Goal: Task Accomplishment & Management: Complete application form

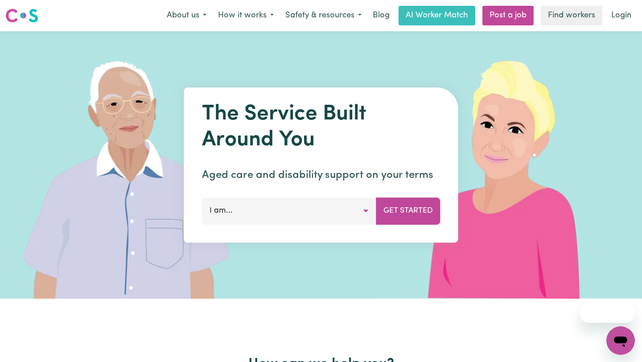
click at [257, 208] on button "I am..." at bounding box center [289, 210] width 174 height 27
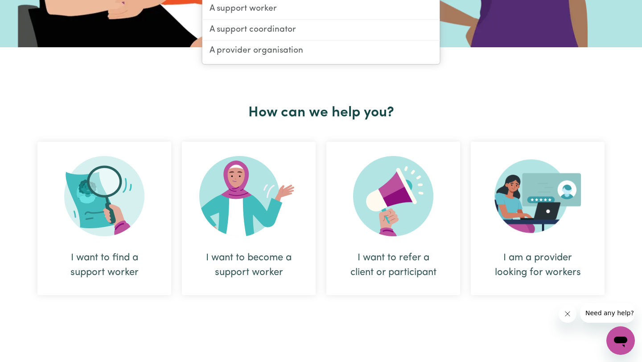
scroll to position [257, 0]
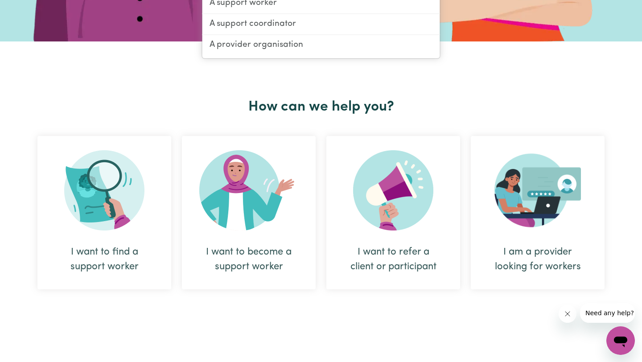
click at [242, 209] on img at bounding box center [248, 190] width 99 height 80
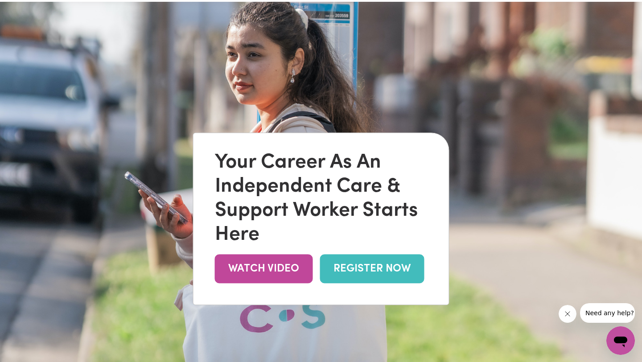
scroll to position [32, 0]
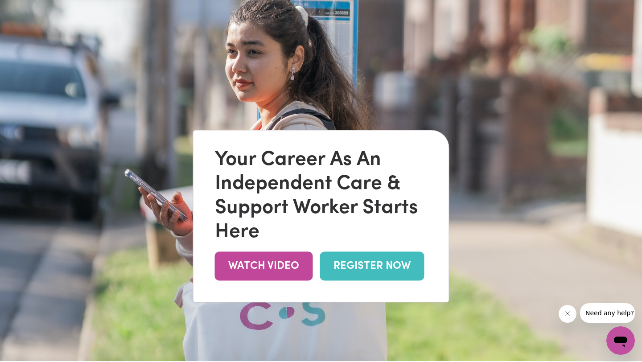
click at [368, 279] on link "REGISTER NOW" at bounding box center [372, 266] width 104 height 29
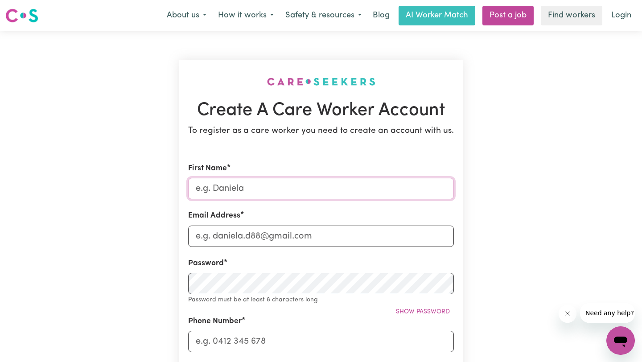
click at [271, 193] on input "First Name" at bounding box center [321, 188] width 266 height 21
type input "[PERSON_NAME]"
type input "[EMAIL_ADDRESS][DOMAIN_NAME]"
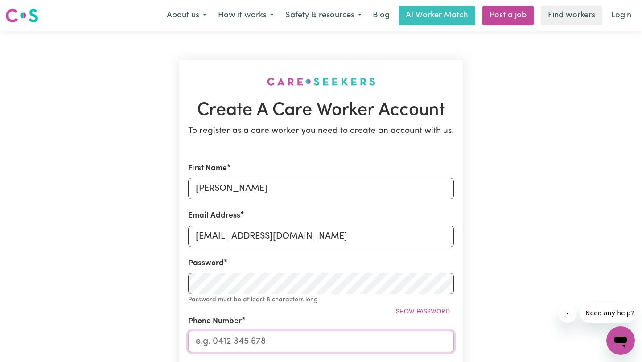
type input "0426982281"
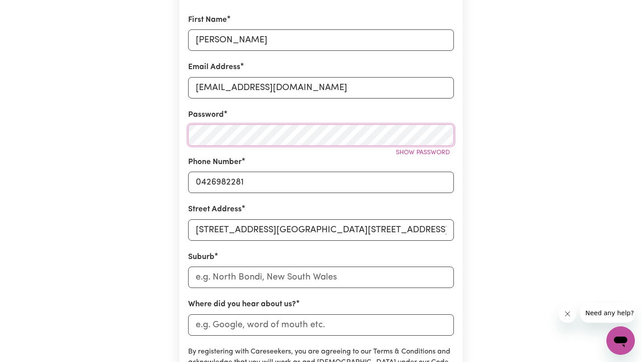
scroll to position [153, 0]
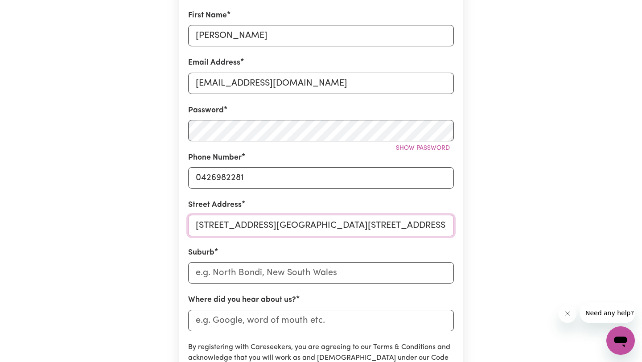
drag, startPoint x: 280, startPoint y: 223, endPoint x: 440, endPoint y: 240, distance: 160.9
click at [440, 240] on form "First Name [PERSON_NAME] Email Address [EMAIL_ADDRESS][DOMAIN_NAME] Password Sh…" at bounding box center [321, 241] width 266 height 462
drag, startPoint x: 279, startPoint y: 227, endPoint x: 466, endPoint y: 234, distance: 186.9
click at [466, 234] on div "Create A Care Worker Account To register as a care worker you need to create an…" at bounding box center [321, 198] width 294 height 640
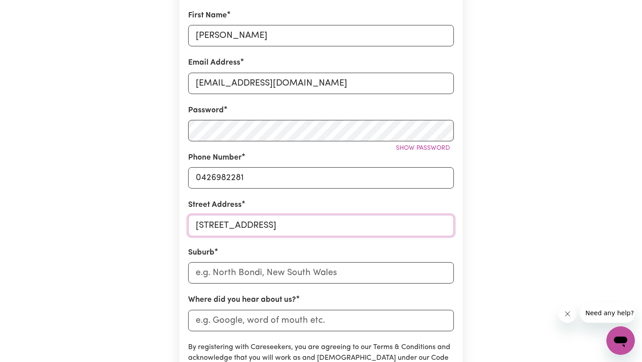
type input "[STREET_ADDRESS]"
click at [210, 270] on input "text" at bounding box center [321, 272] width 266 height 21
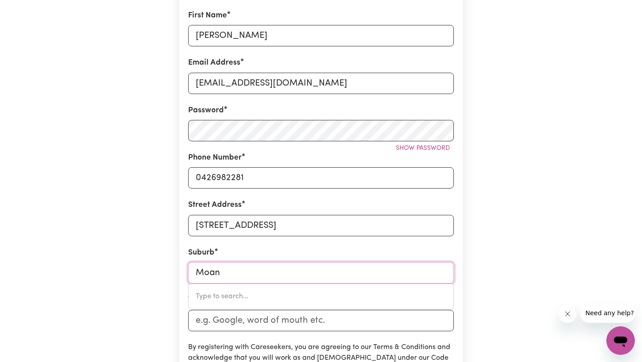
type input "Moana"
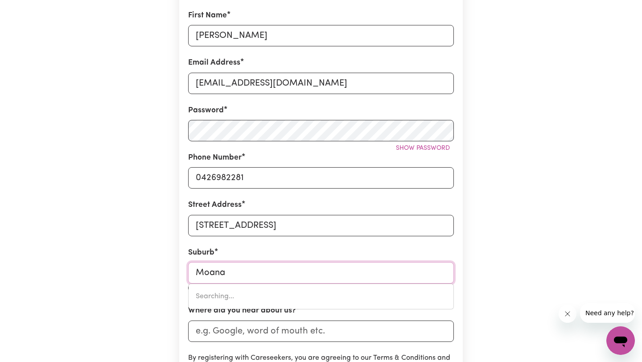
type input "[GEOGRAPHIC_DATA], [GEOGRAPHIC_DATA], 5169"
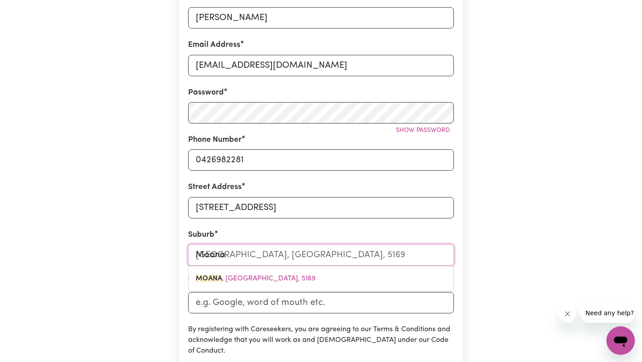
scroll to position [189, 0]
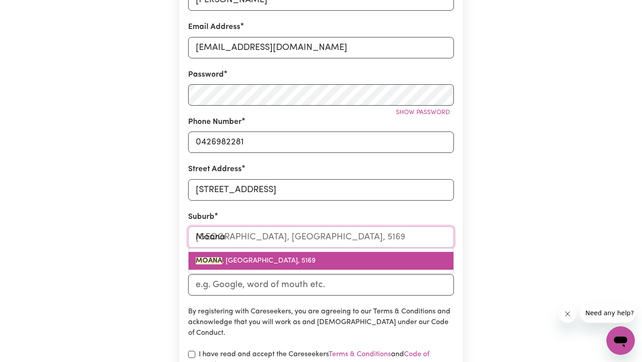
click at [267, 259] on span "MOANA , [GEOGRAPHIC_DATA], 5169" at bounding box center [256, 260] width 120 height 7
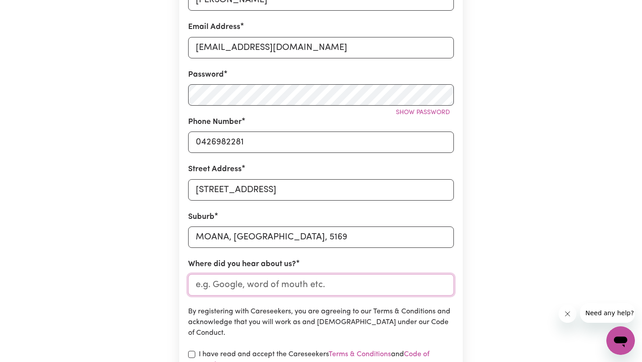
click at [258, 287] on input "Where did you hear about us?" at bounding box center [321, 284] width 266 height 21
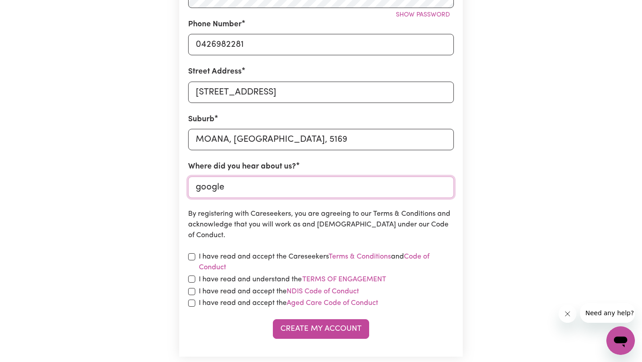
scroll to position [286, 0]
type input "google"
click at [189, 257] on input "checkbox" at bounding box center [191, 257] width 7 height 7
checkbox input "true"
click at [191, 278] on input "checkbox" at bounding box center [191, 279] width 7 height 7
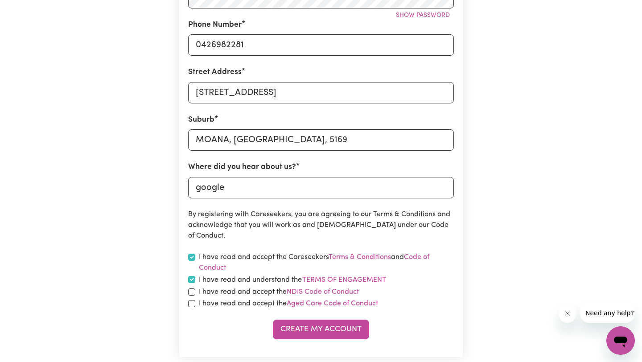
checkbox input "true"
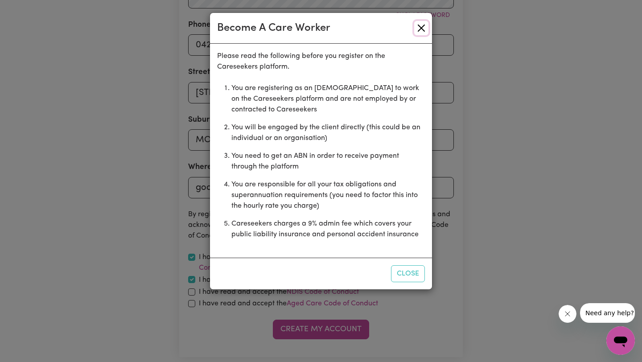
click at [420, 29] on button "Close" at bounding box center [421, 28] width 14 height 14
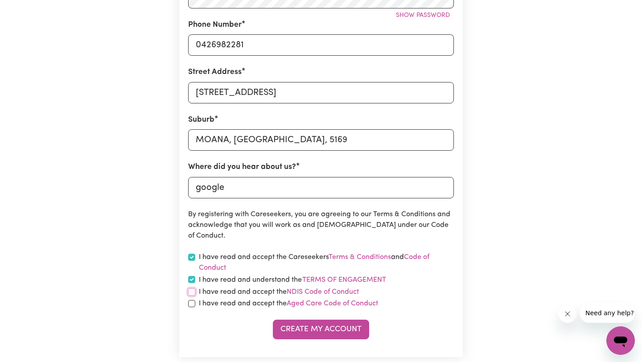
click at [194, 289] on input "checkbox" at bounding box center [191, 291] width 7 height 7
checkbox input "true"
click at [194, 303] on input "checkbox" at bounding box center [191, 303] width 7 height 7
checkbox input "true"
click at [315, 330] on button "Create My Account" at bounding box center [321, 330] width 96 height 20
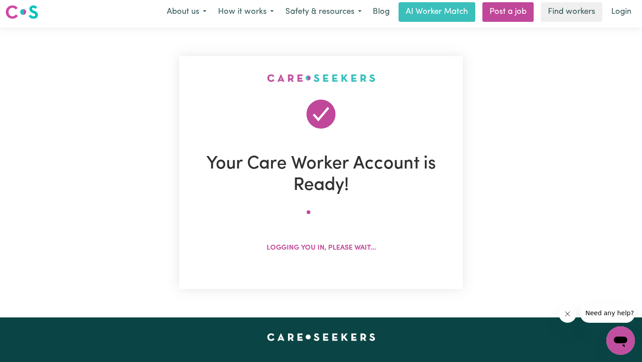
scroll to position [0, 0]
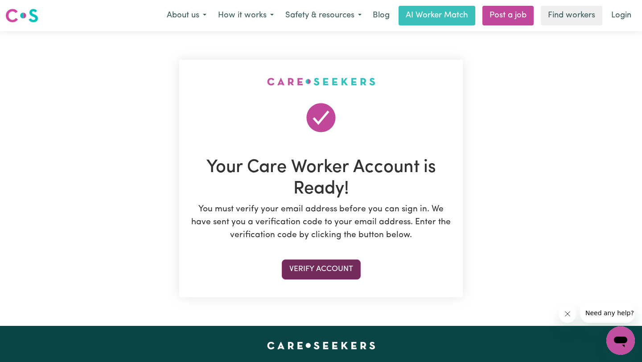
click at [330, 271] on button "Verify Account" at bounding box center [321, 269] width 79 height 20
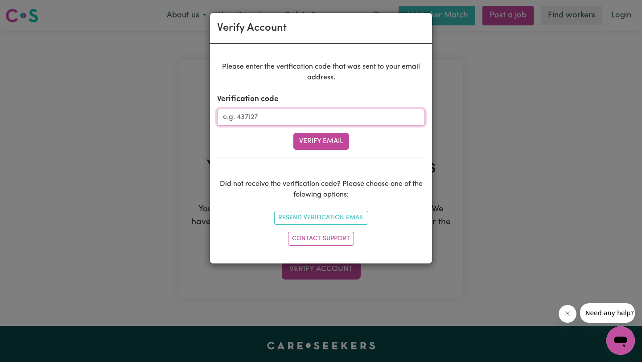
click at [271, 121] on input "Verification code" at bounding box center [321, 117] width 208 height 17
type input "751527"
click at [321, 139] on button "Verify Email" at bounding box center [321, 141] width 56 height 17
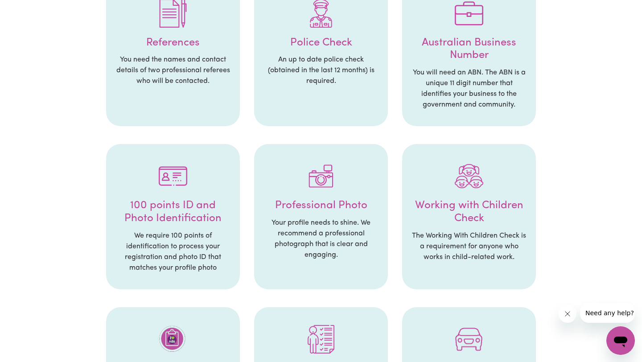
scroll to position [285, 0]
